Goal: Task Accomplishment & Management: Manage account settings

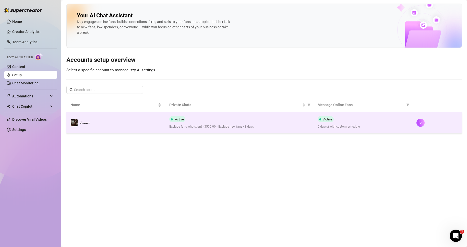
click at [212, 121] on div "Active Exclude fans who spent >$500.00 • Exclude new fans <3 days" at bounding box center [239, 122] width 140 height 13
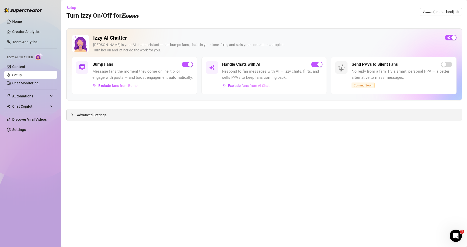
click at [137, 114] on div "Advanced Settings" at bounding box center [264, 115] width 395 height 12
click at [103, 113] on span "Advanced Settings" at bounding box center [92, 115] width 30 height 6
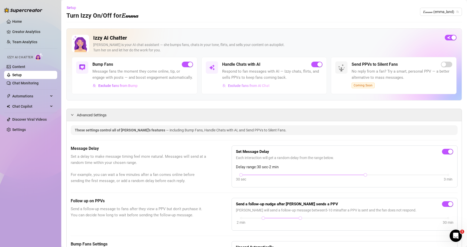
click at [243, 86] on span "Exclude fans from AI Chat" at bounding box center [249, 86] width 42 height 4
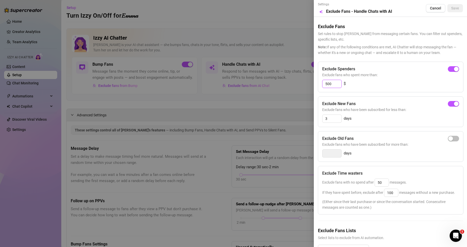
click at [327, 85] on input "500" at bounding box center [332, 84] width 19 height 8
type input "1000"
click at [454, 11] on button "Save" at bounding box center [455, 8] width 16 height 8
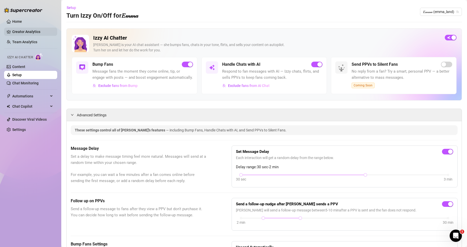
click at [21, 34] on link "Creator Analytics" at bounding box center [32, 32] width 41 height 8
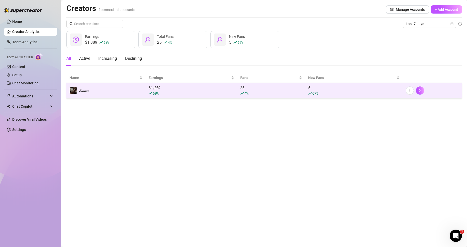
click at [282, 88] on div "25 4 %" at bounding box center [271, 90] width 62 height 11
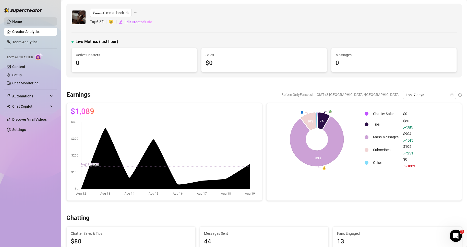
click at [22, 20] on link "Home" at bounding box center [17, 21] width 10 height 4
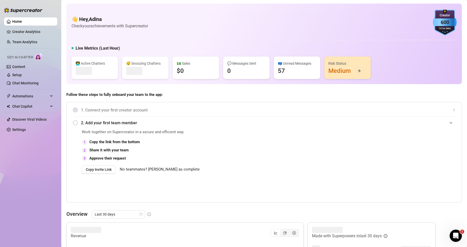
click at [31, 27] on ul "Home Creator Analytics Team Analytics Izzy AI Chatter Content Setup Chat Monito…" at bounding box center [30, 75] width 53 height 120
click at [32, 29] on link "Creator Analytics" at bounding box center [32, 32] width 41 height 8
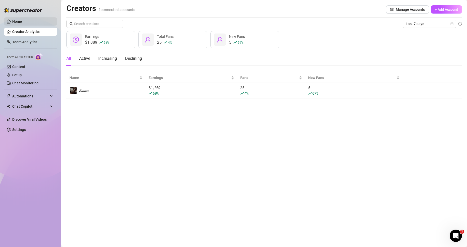
click at [22, 21] on link "Home" at bounding box center [17, 21] width 10 height 4
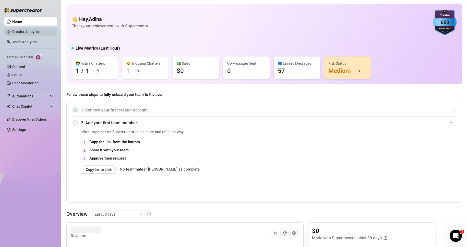
click at [29, 32] on link "Creator Analytics" at bounding box center [32, 32] width 41 height 8
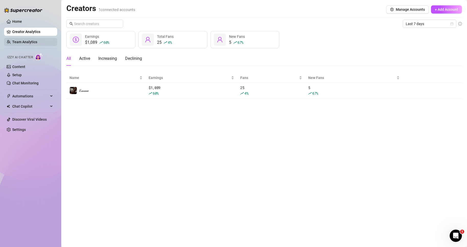
click at [29, 40] on link "Team Analytics" at bounding box center [24, 42] width 25 height 4
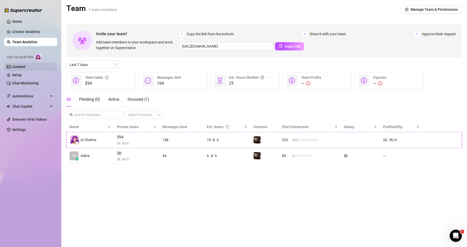
click at [25, 65] on link "Content" at bounding box center [18, 67] width 13 height 4
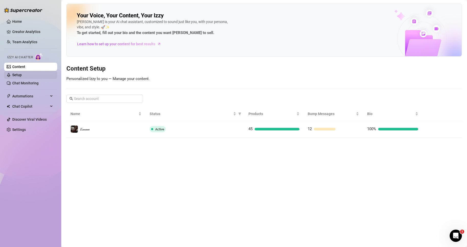
click at [22, 77] on link "Setup" at bounding box center [16, 75] width 9 height 4
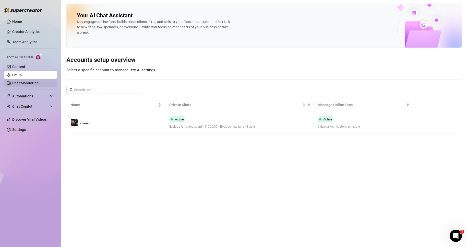
click at [31, 84] on link "Chat Monitoring" at bounding box center [25, 83] width 26 height 4
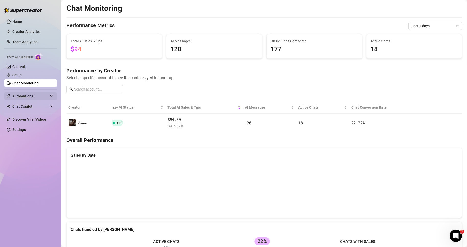
click at [33, 97] on span "Automations" at bounding box center [30, 96] width 36 height 8
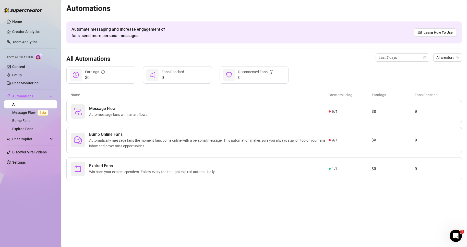
click at [34, 56] on div "Izzy AI Chatter" at bounding box center [30, 56] width 46 height 7
click at [23, 29] on link "Creator Analytics" at bounding box center [32, 32] width 41 height 8
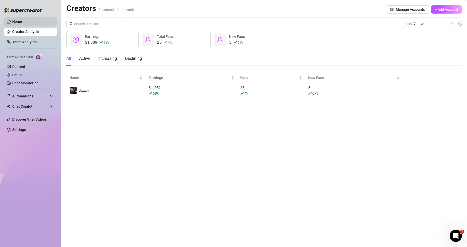
click at [16, 22] on link "Home" at bounding box center [17, 21] width 10 height 4
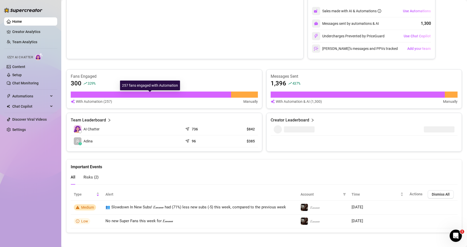
scroll to position [241, 0]
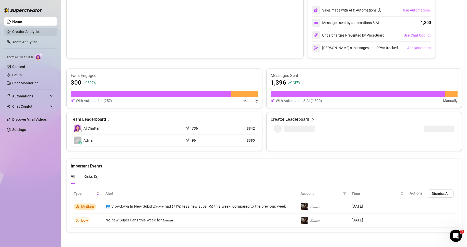
click at [21, 30] on link "Creator Analytics" at bounding box center [32, 32] width 41 height 8
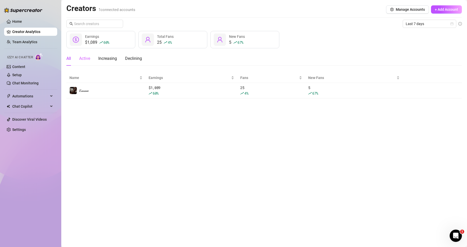
click at [89, 53] on div "Active" at bounding box center [84, 58] width 11 height 14
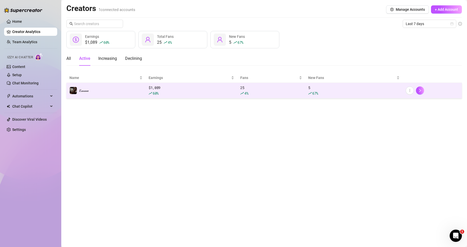
click at [116, 85] on td "𝐸𝓂𝓂𝒶" at bounding box center [105, 91] width 79 height 16
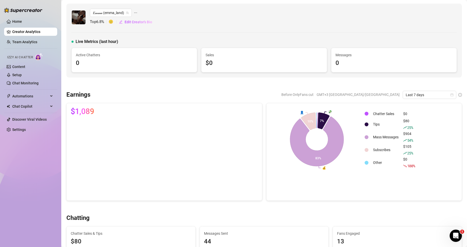
click at [102, 21] on span "Top 6.8 %" at bounding box center [99, 22] width 19 height 6
